Goal: Book appointment/travel/reservation

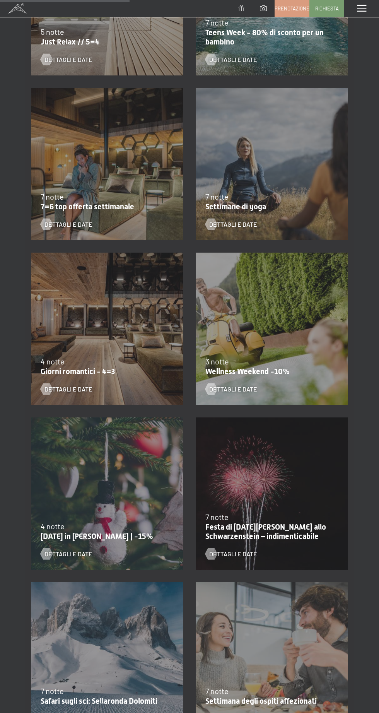
scroll to position [398, 0]
click at [121, 334] on div "[DATE]-[DATE] [DATE]-[DATE] [DATE]-[DATE] [DATE]-[DATE] [DATE]-[DATE] [DATE]-[D…" at bounding box center [107, 328] width 165 height 165
click at [85, 389] on span "Dettagli e Date" at bounding box center [68, 389] width 48 height 9
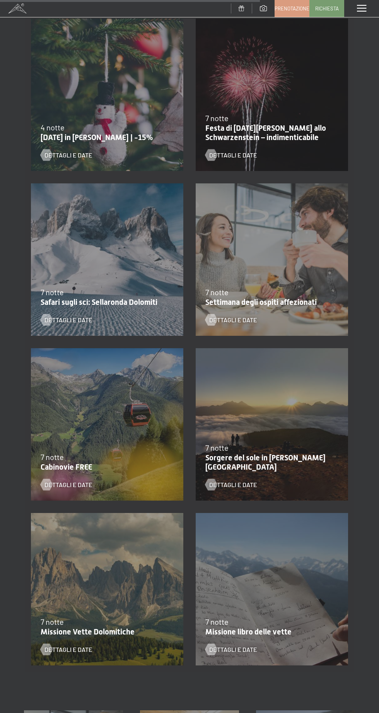
scroll to position [796, 0]
click at [311, 306] on div "Dettagli e Date" at bounding box center [266, 314] width 123 height 20
click at [293, 293] on div "7 notte" at bounding box center [269, 292] width 129 height 11
click at [227, 317] on span "Dettagli e Date" at bounding box center [233, 320] width 48 height 9
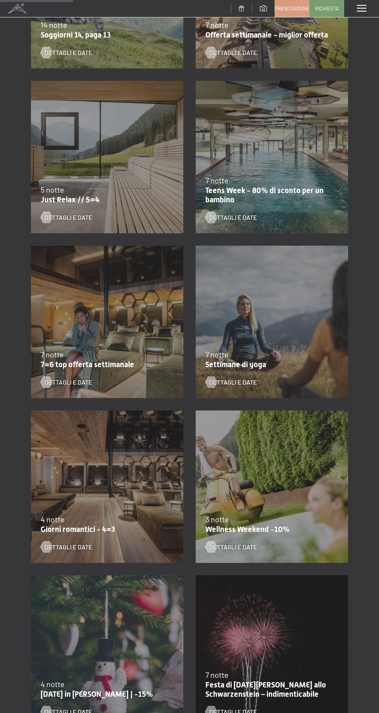
scroll to position [239, 0]
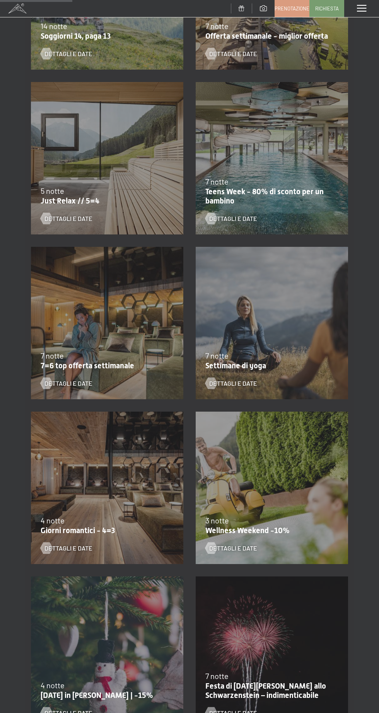
click at [124, 186] on div "5 notte" at bounding box center [105, 190] width 129 height 11
click at [81, 219] on span "Dettagli e Date" at bounding box center [68, 218] width 48 height 9
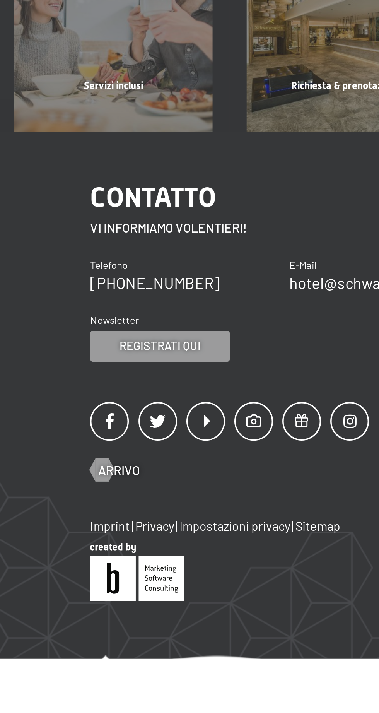
scroll to position [321, 0]
